Goal: Transaction & Acquisition: Purchase product/service

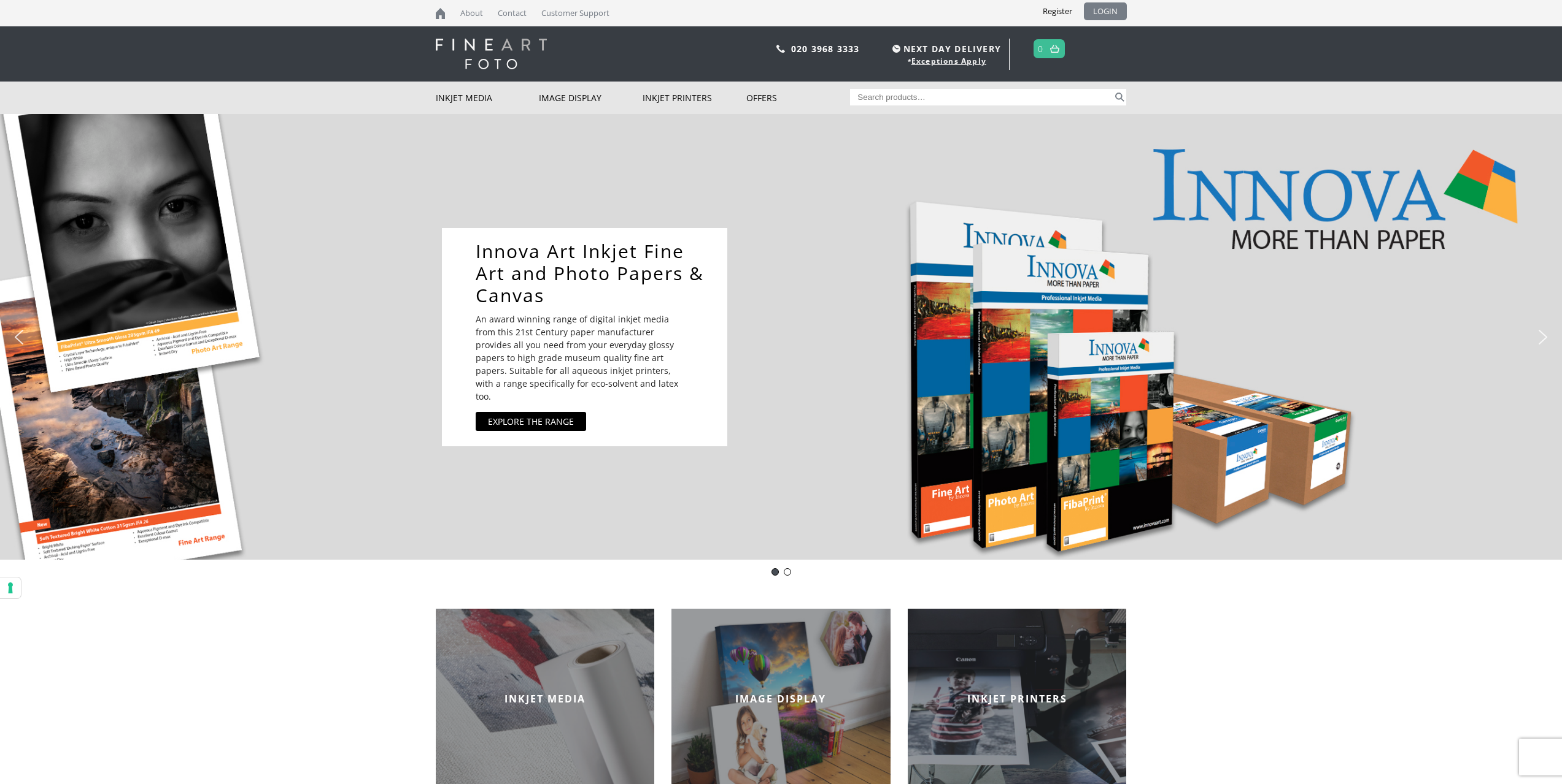
click at [1114, 14] on link "LOGIN" at bounding box center [1105, 11] width 43 height 18
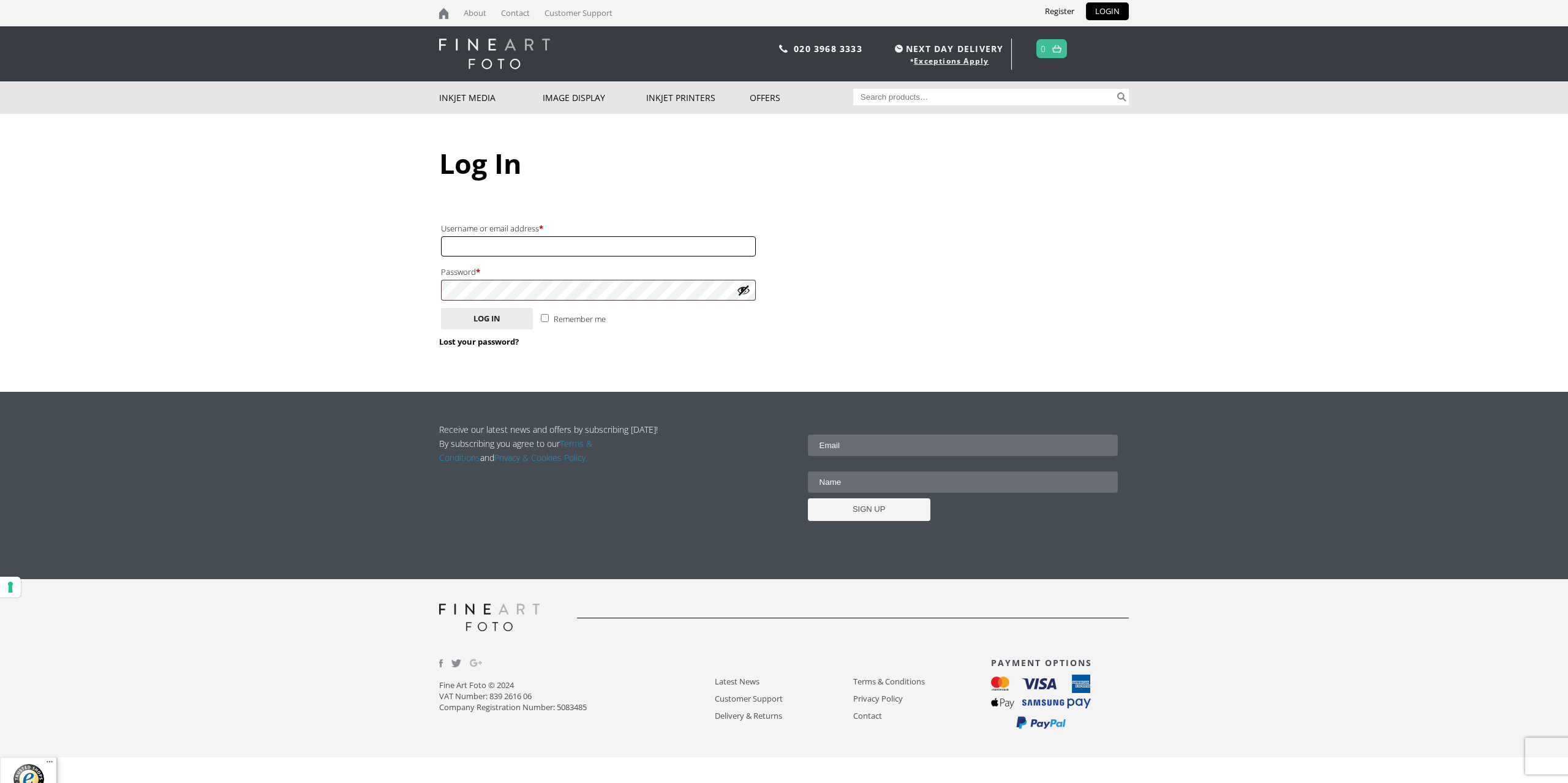
click at [482, 245] on input "Username or email address * Required" at bounding box center [598, 246] width 315 height 21
type input "brianeylerphoto@gmail.com"
click at [441, 308] on button "Log in" at bounding box center [486, 318] width 92 height 21
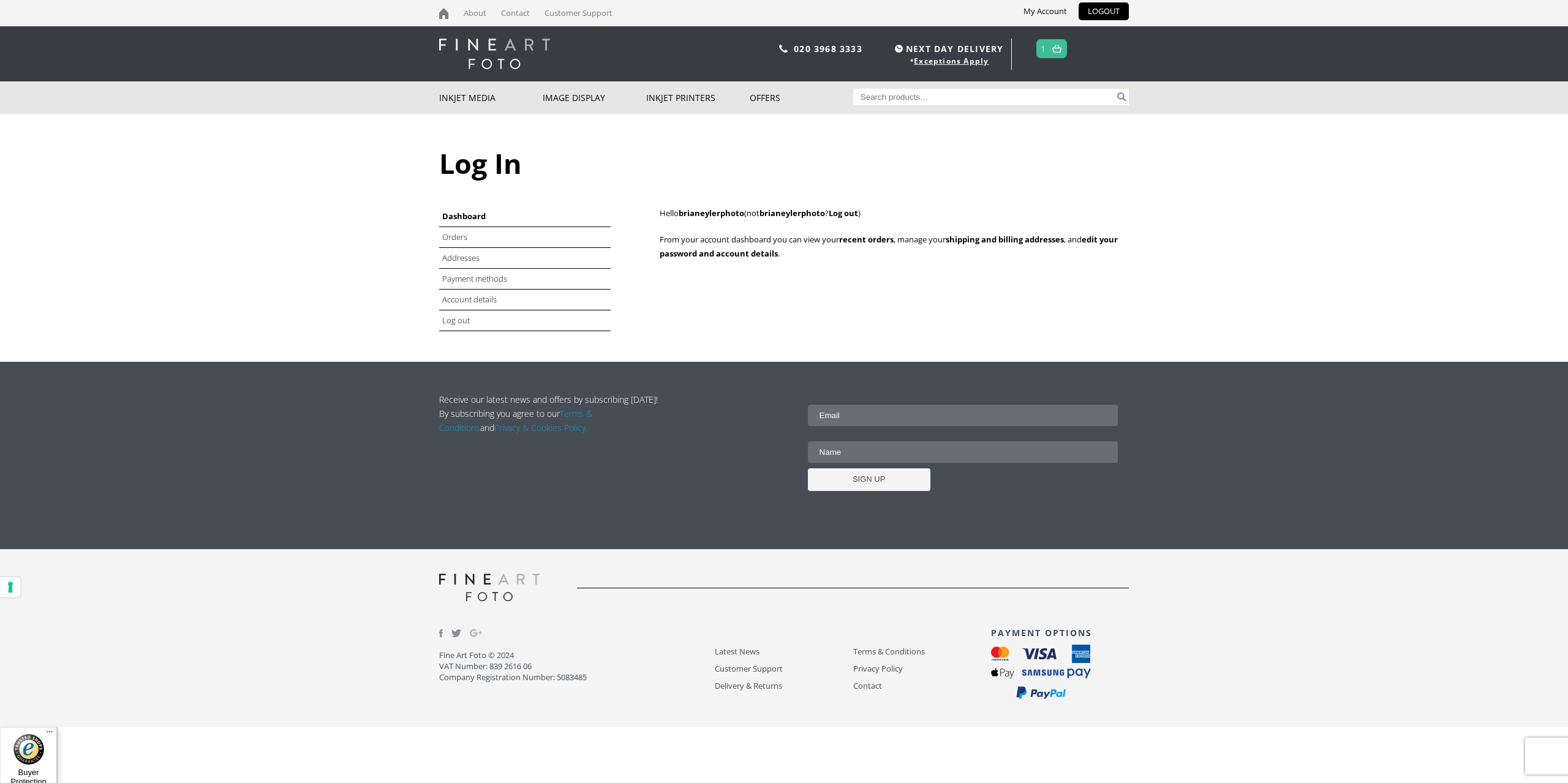
click at [911, 96] on input "Search for:" at bounding box center [984, 97] width 262 height 16
type input "ifa-015"
click at [1123, 98] on button "Search" at bounding box center [1122, 97] width 14 height 16
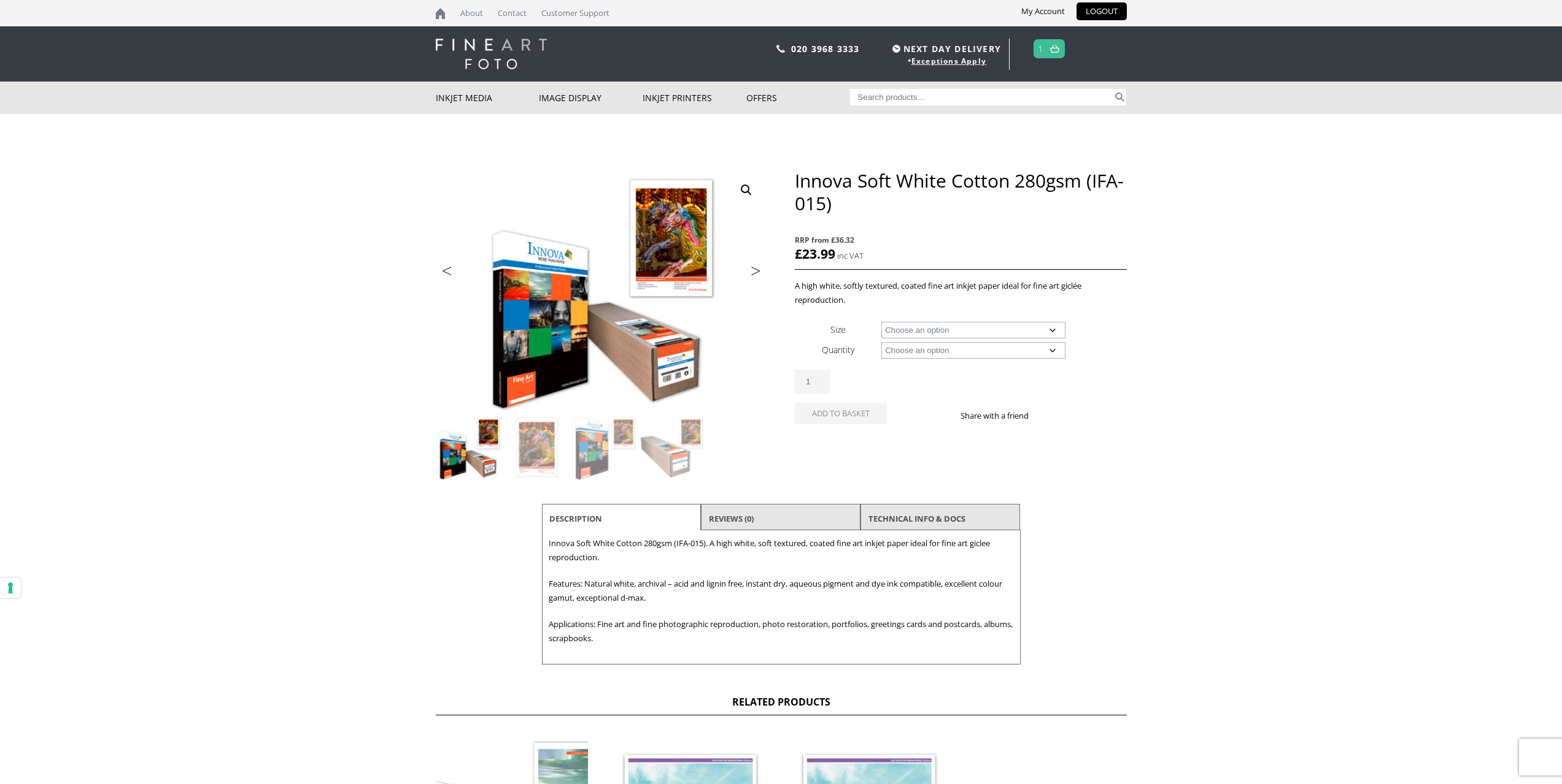
click at [1035, 349] on select "Choose an option 15m 25 Sheets" at bounding box center [973, 350] width 184 height 16
click at [881, 342] on select "Choose an option 15m 25 Sheets" at bounding box center [973, 350] width 184 height 16
select select "15m"
click at [1007, 335] on select "Choose an option 17" Wide Roll 24" Wide Roll 36" Wide Roll 44" Wide Roll 60" Wi…" at bounding box center [973, 330] width 184 height 16
click at [881, 322] on select "Choose an option 17" Wide Roll 24" Wide Roll 36" Wide Roll 44" Wide Roll 60" Wi…" at bounding box center [973, 330] width 184 height 16
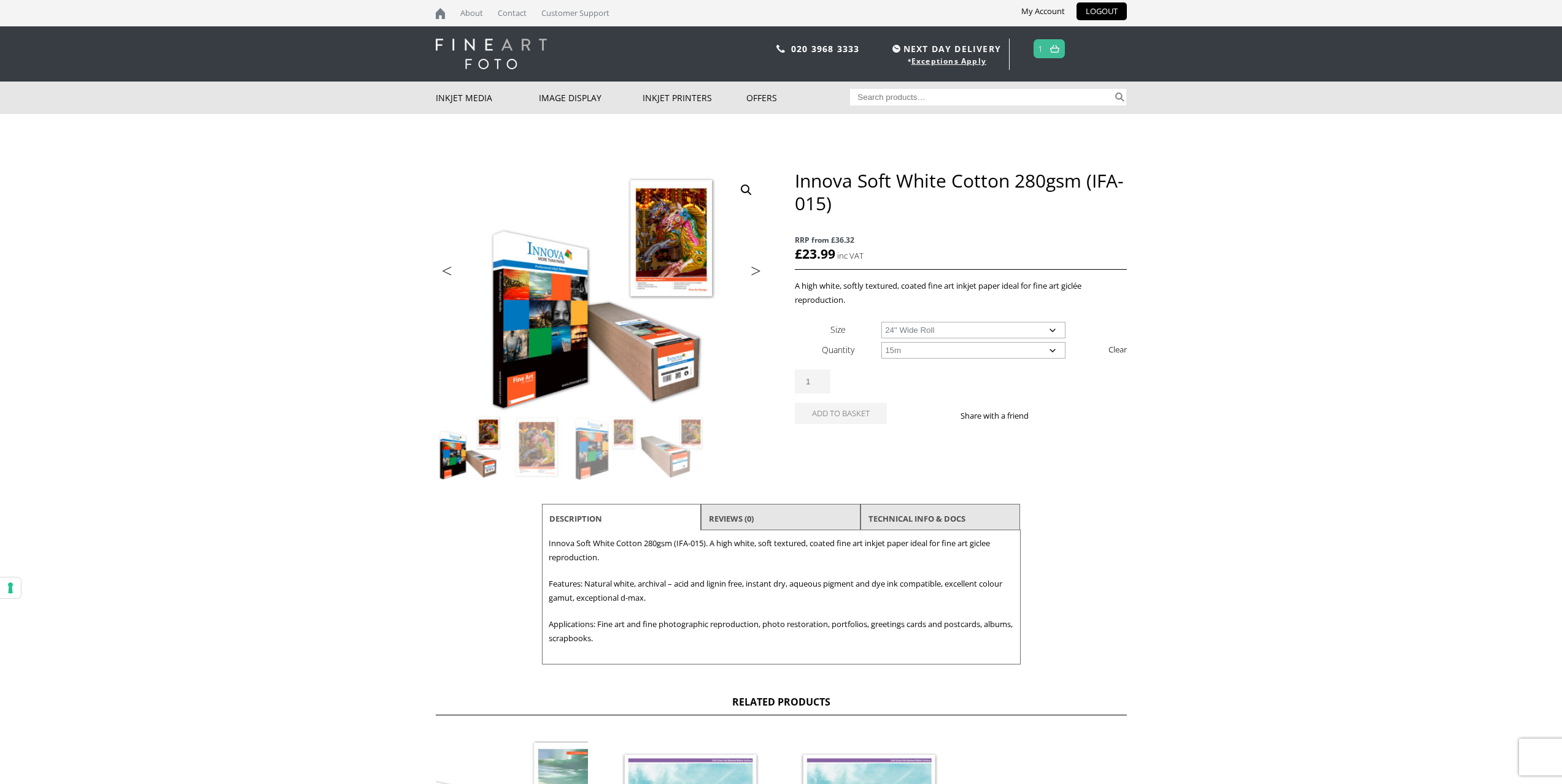
select select "24-wide-roll"
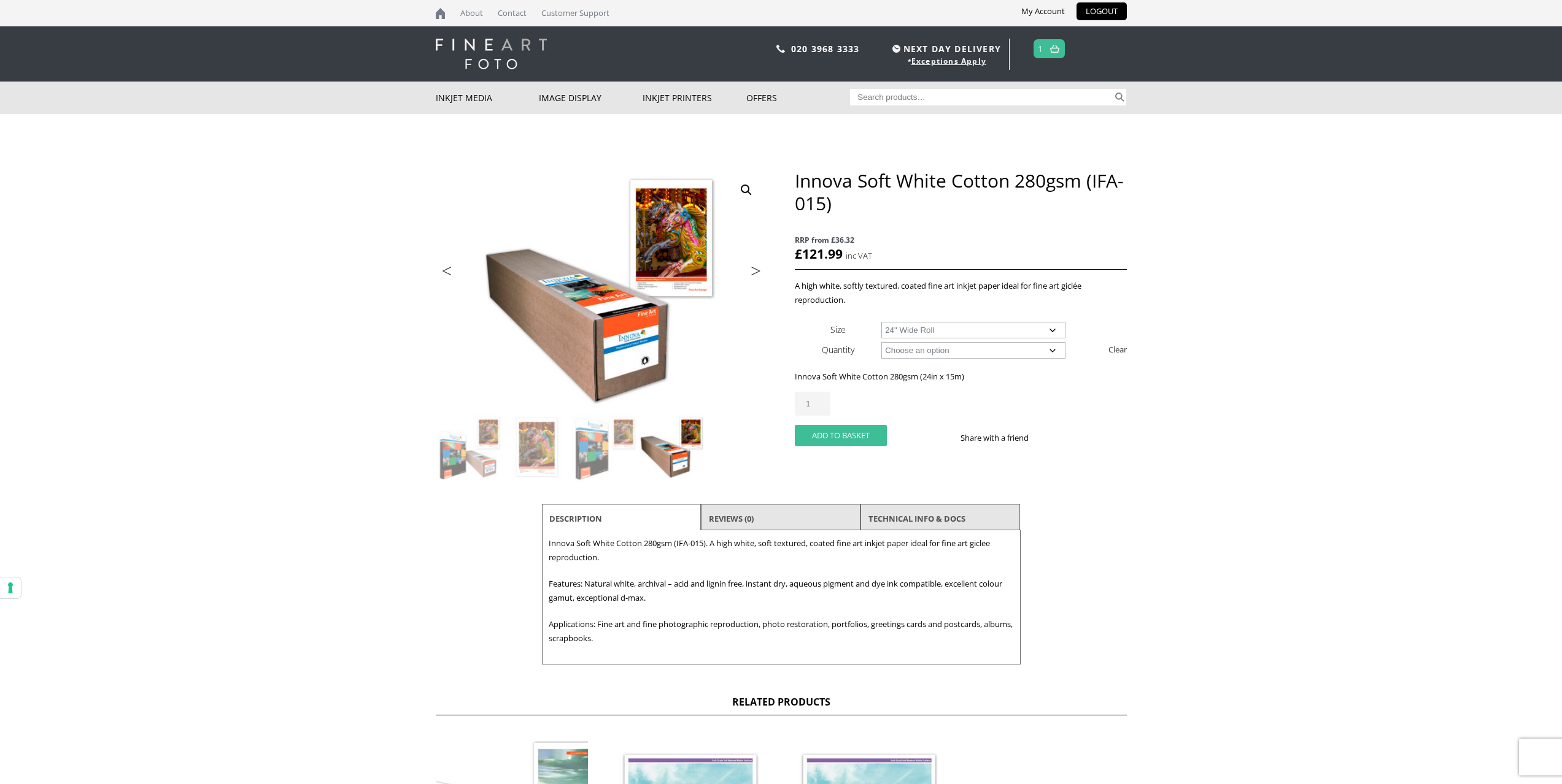
click at [842, 433] on button "Add to basket" at bounding box center [840, 435] width 92 height 21
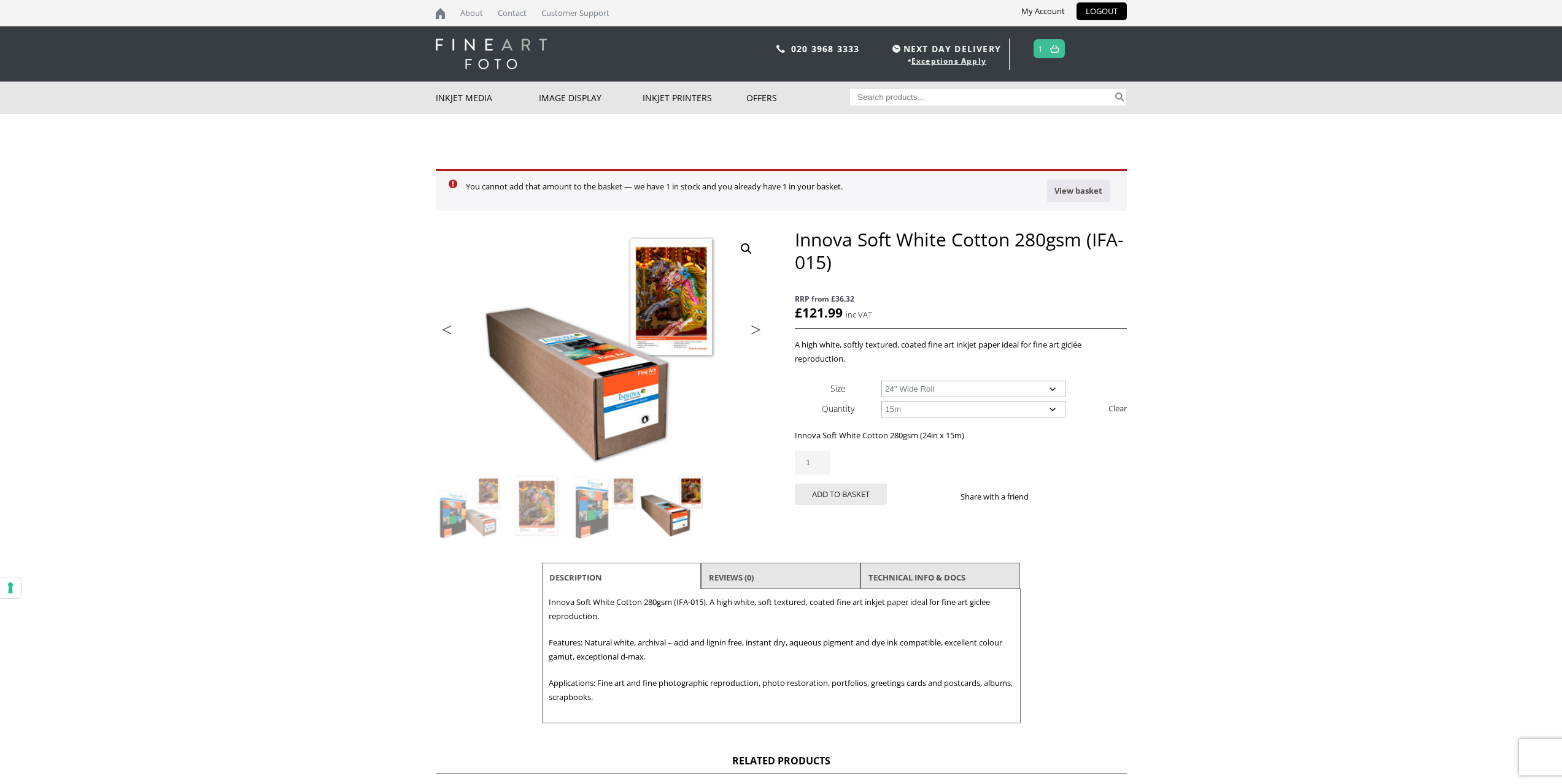
click at [1054, 49] on img at bounding box center [1054, 48] width 9 height 8
click at [1050, 53] on link at bounding box center [1054, 49] width 15 height 18
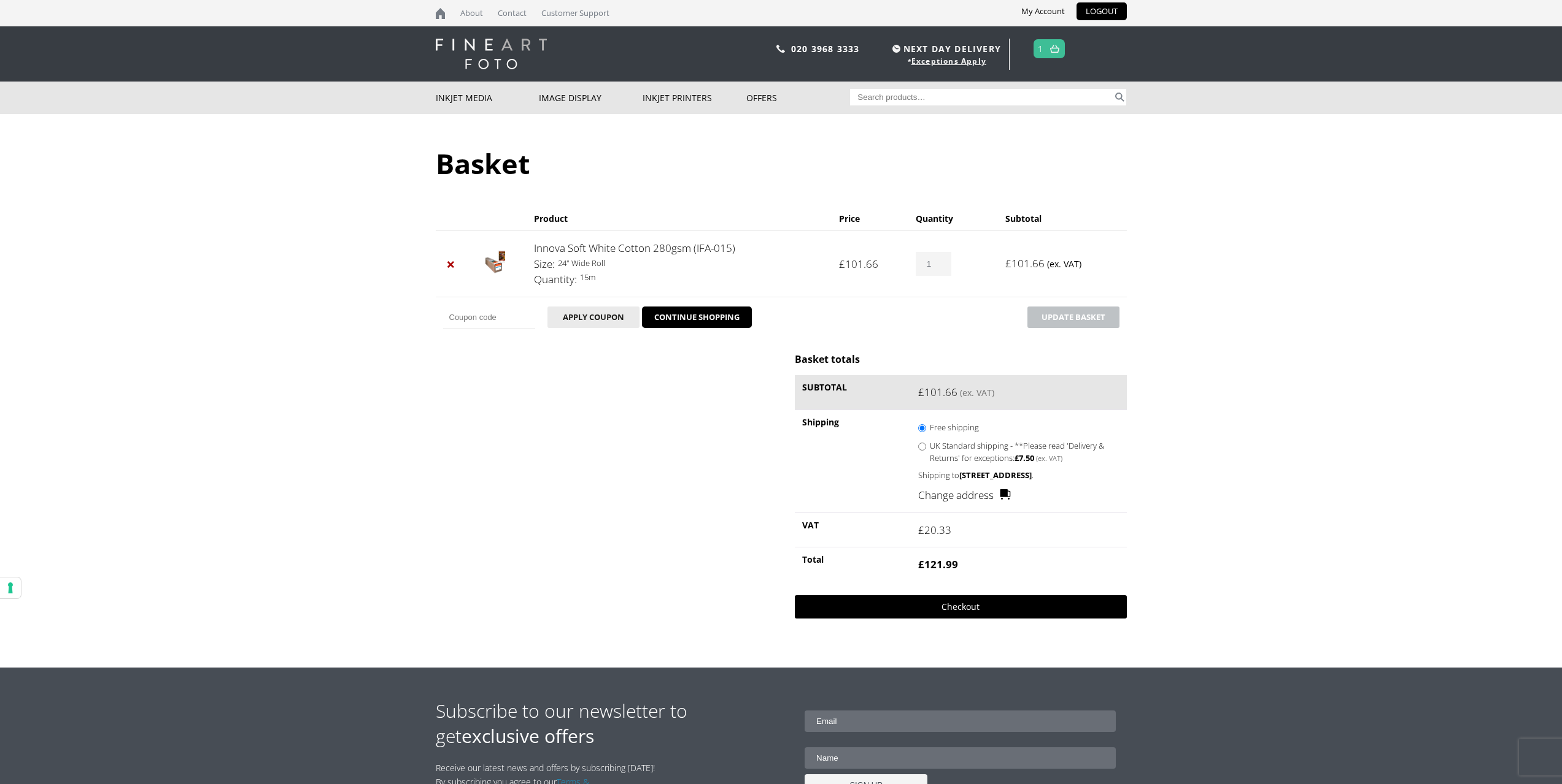
click at [947, 619] on link "Checkout" at bounding box center [960, 607] width 332 height 23
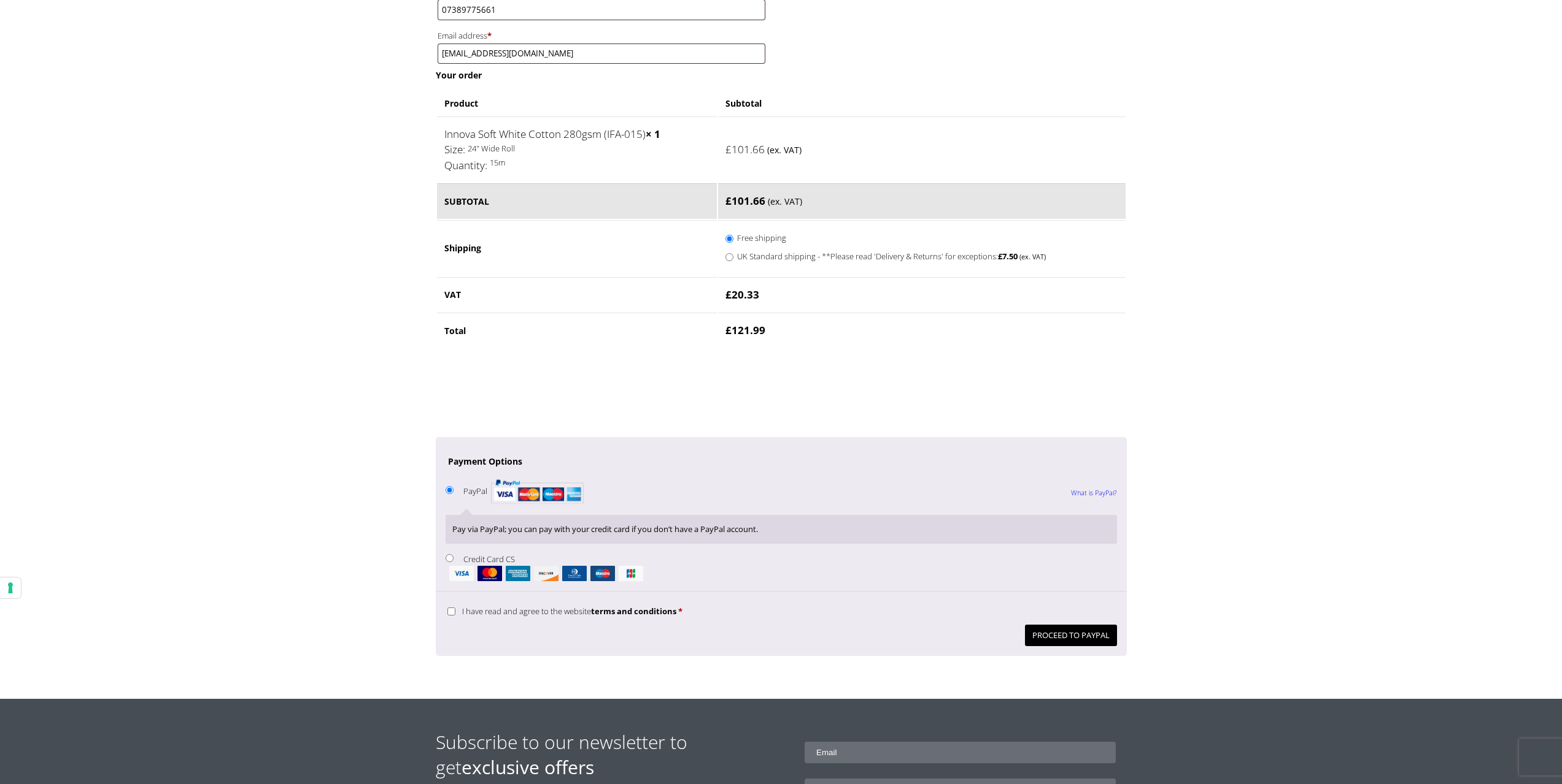
scroll to position [736, 0]
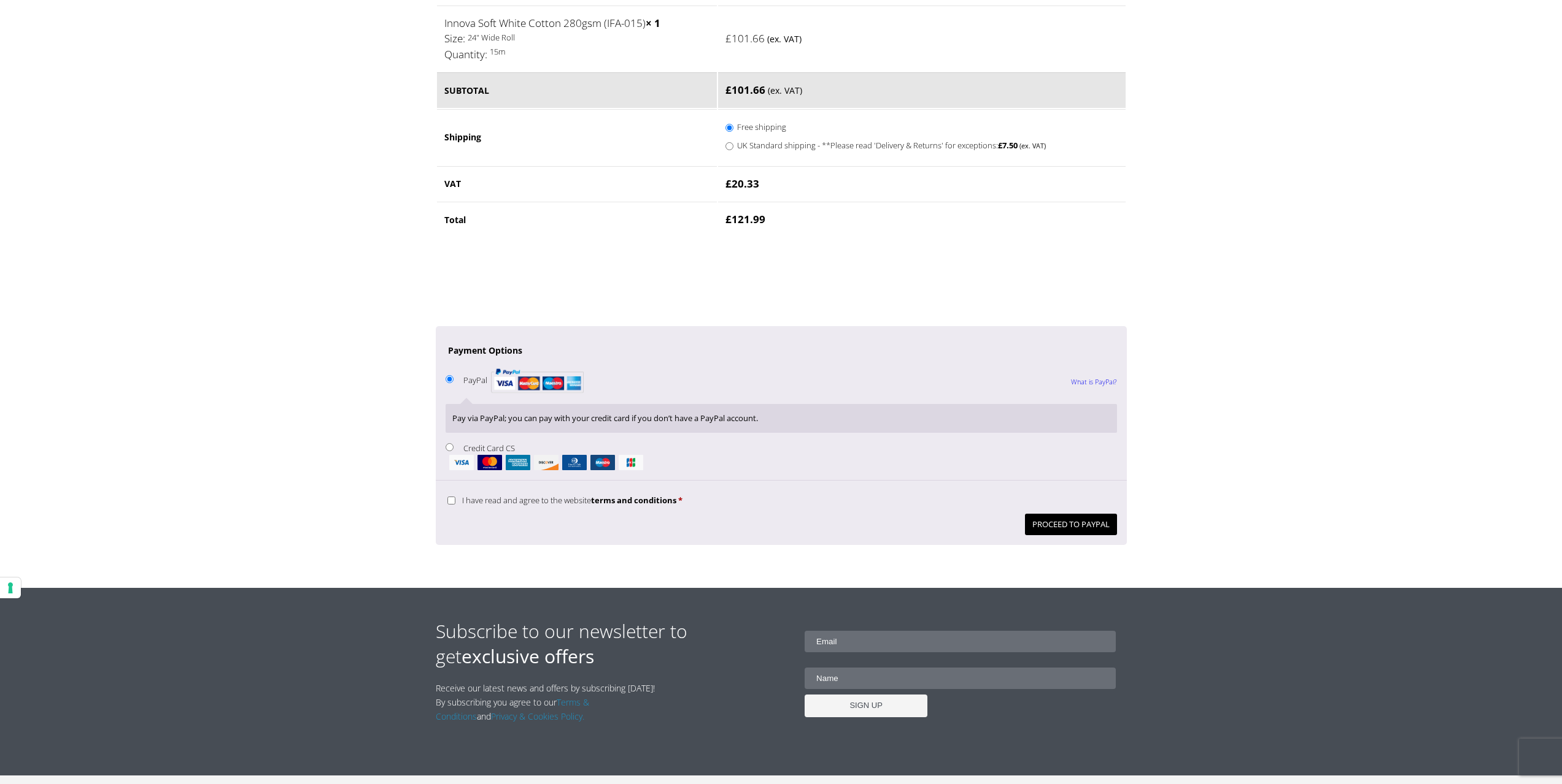
click at [448, 502] on input "I have read and agree to the website terms and conditions *" at bounding box center [451, 500] width 8 height 8
checkbox input "true"
click at [1044, 526] on button "Proceed to PayPal" at bounding box center [1070, 524] width 92 height 21
